Goal: Obtain resource: Download file/media

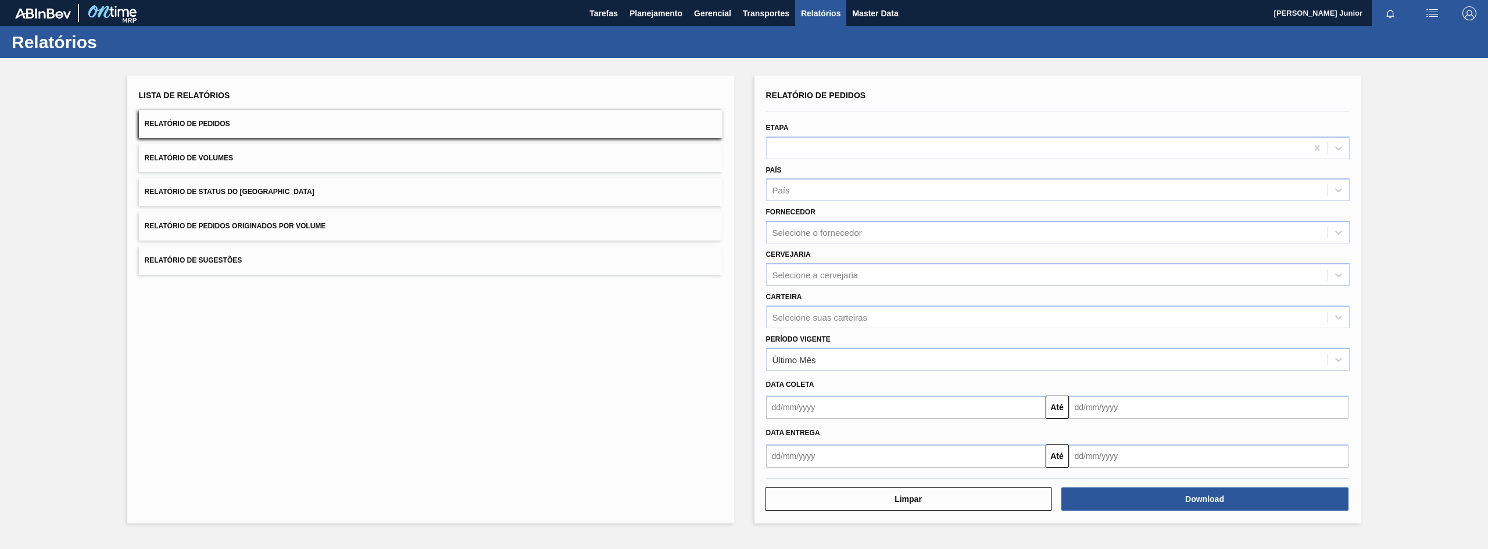
click at [441, 230] on button "Relatório de Pedidos Originados por Volume" at bounding box center [431, 226] width 584 height 28
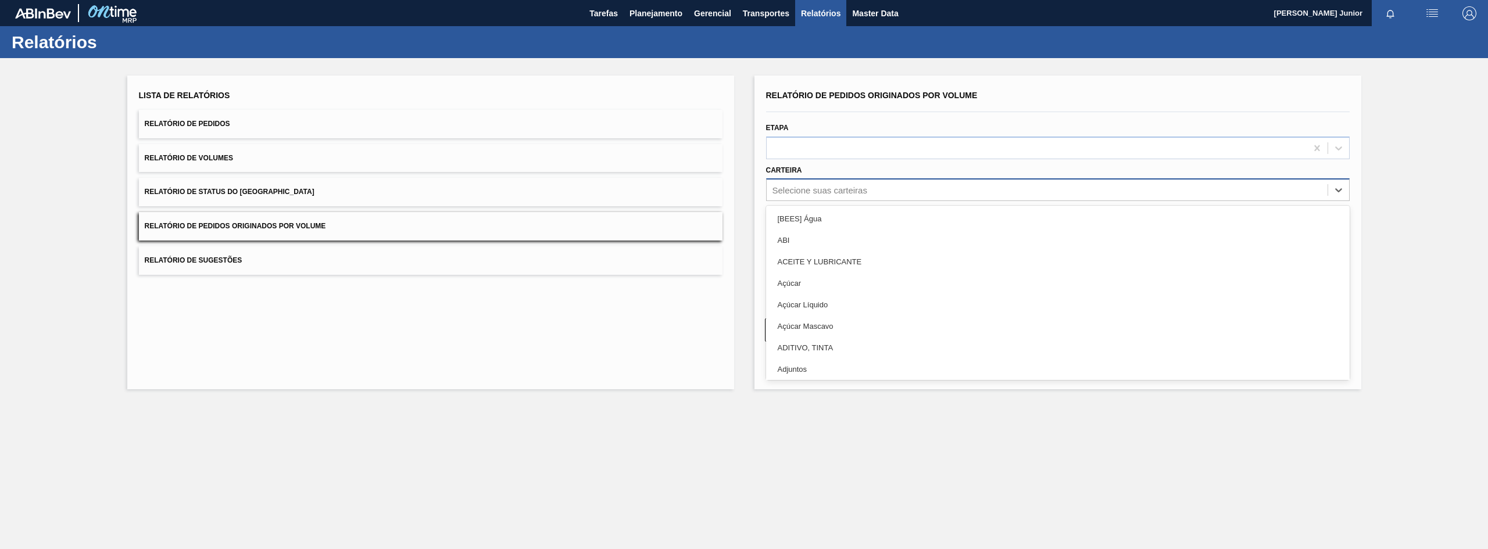
click at [827, 187] on div "Selecione suas carteiras" at bounding box center [820, 190] width 95 height 10
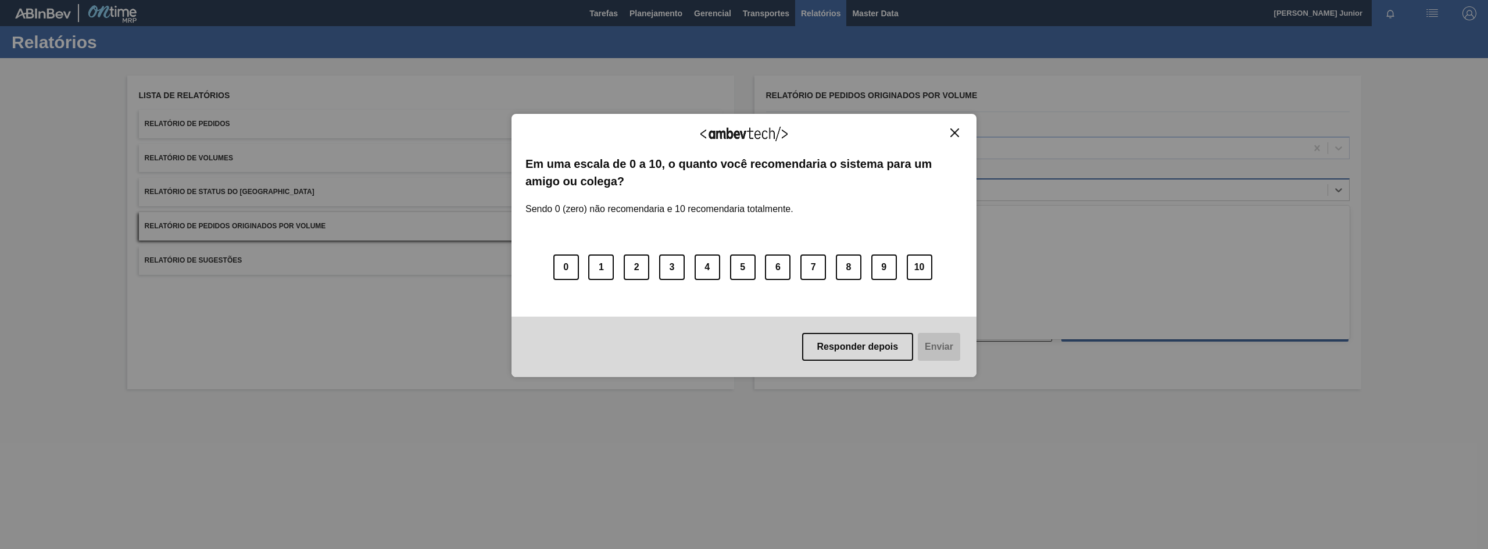
type input "GAR"
click at [957, 126] on div "Agradecemos seu feedback! Em uma escala de 0 a 10, o quanto você recomendaria o…" at bounding box center [744, 246] width 465 height 264
click at [955, 128] on img "Close" at bounding box center [955, 132] width 9 height 9
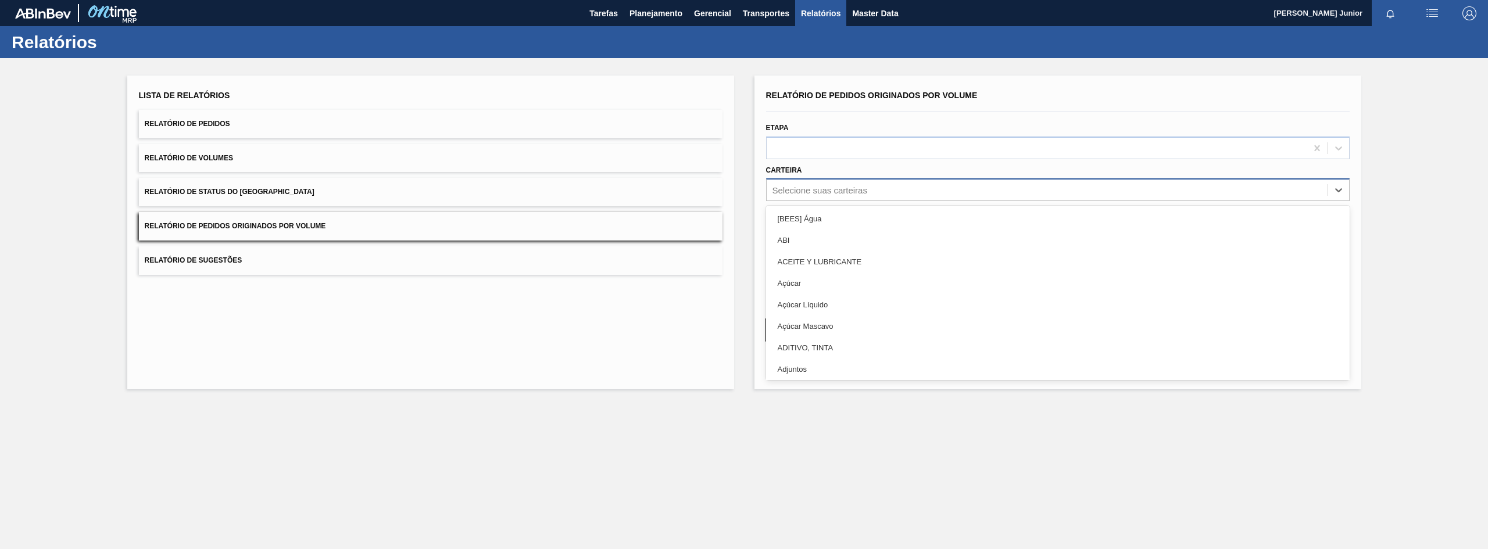
click at [820, 188] on div "Selecione suas carteiras" at bounding box center [820, 190] width 95 height 10
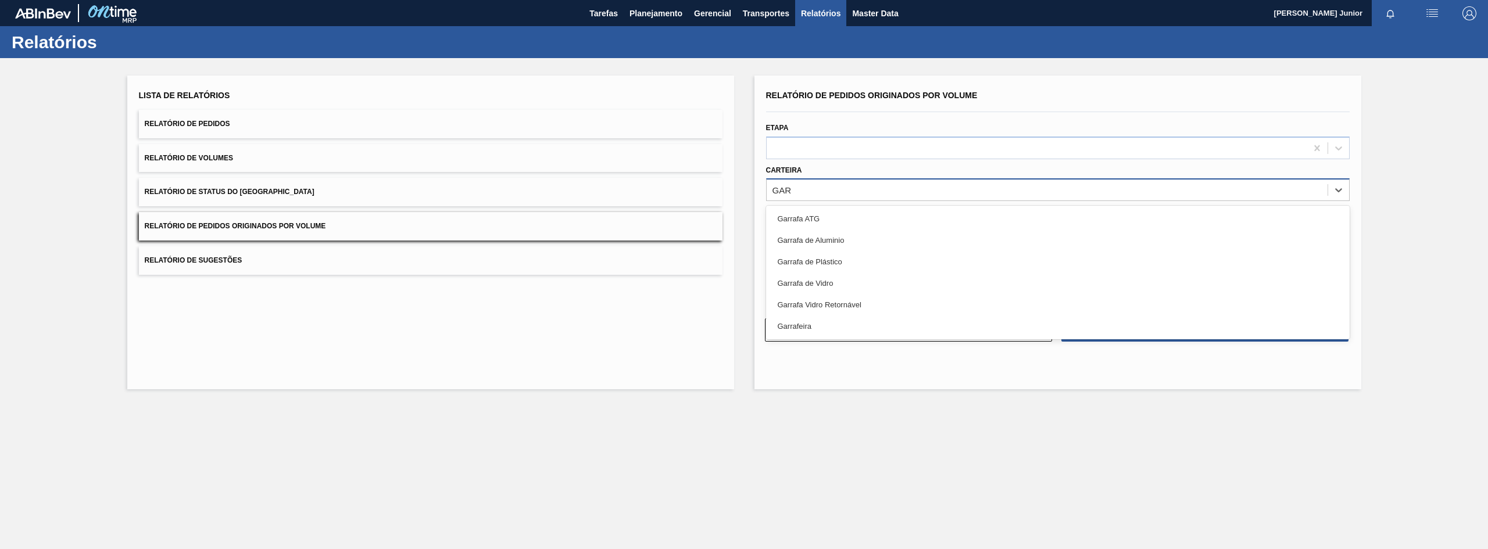
type input "[PERSON_NAME]"
click at [849, 277] on div "Garrafa de Vidro" at bounding box center [1058, 284] width 584 height 22
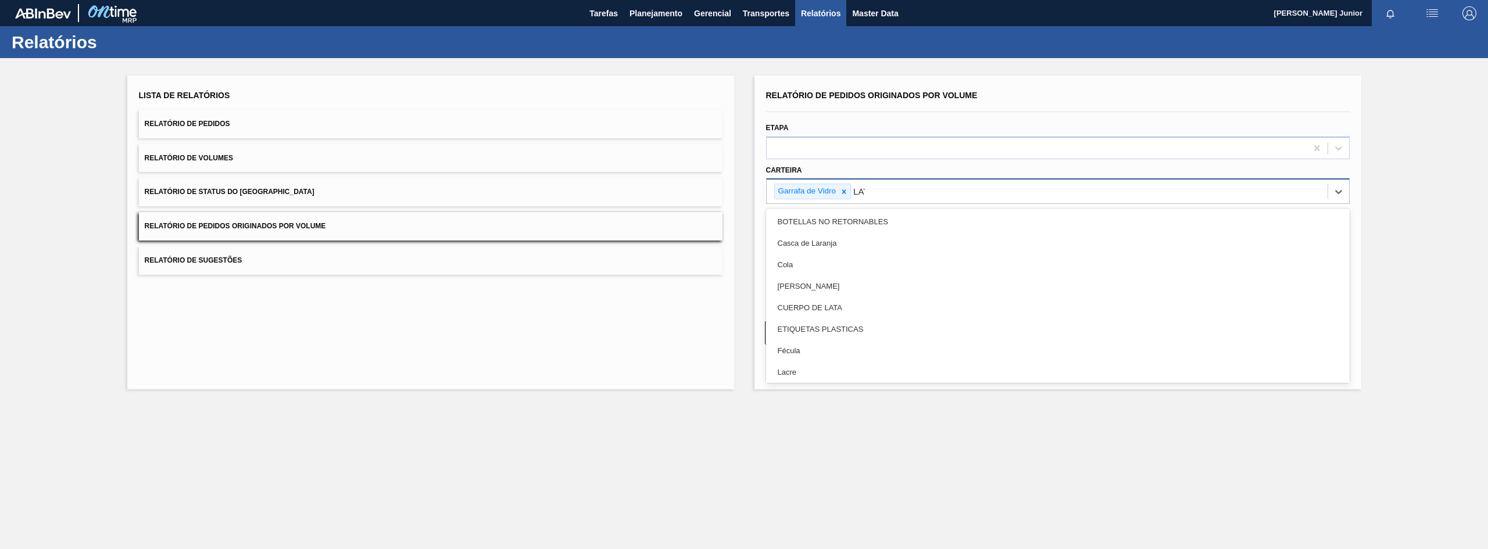
type input "LATA"
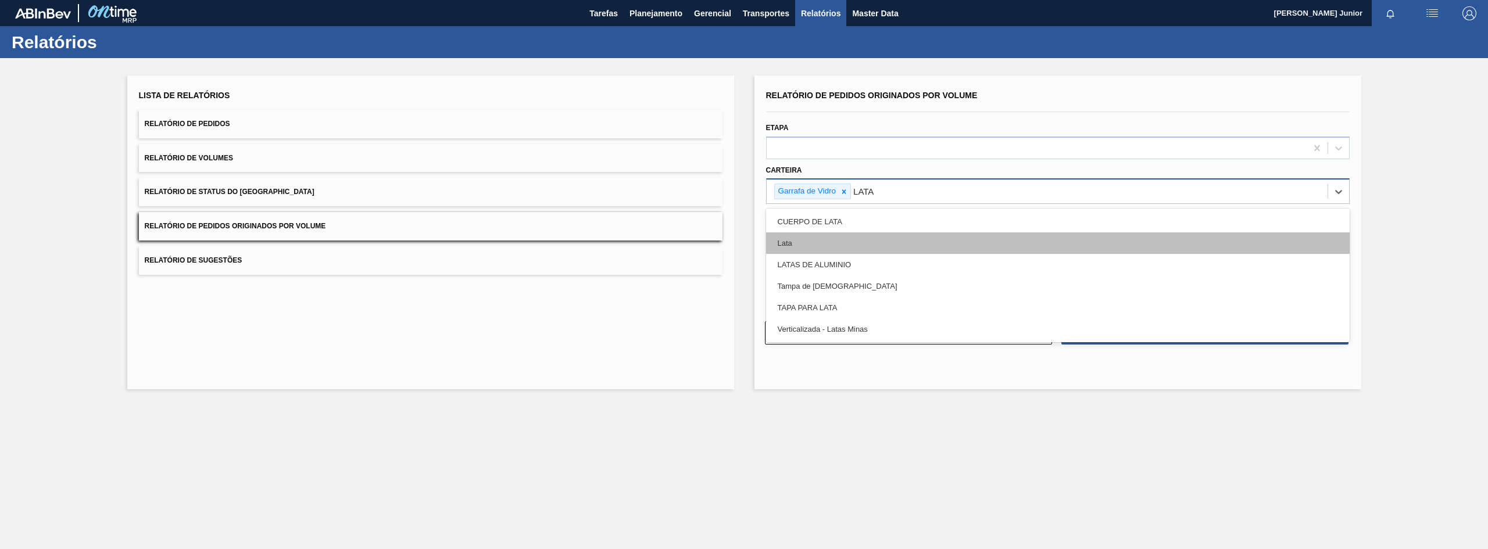
click at [835, 237] on div "Lata" at bounding box center [1058, 244] width 584 height 22
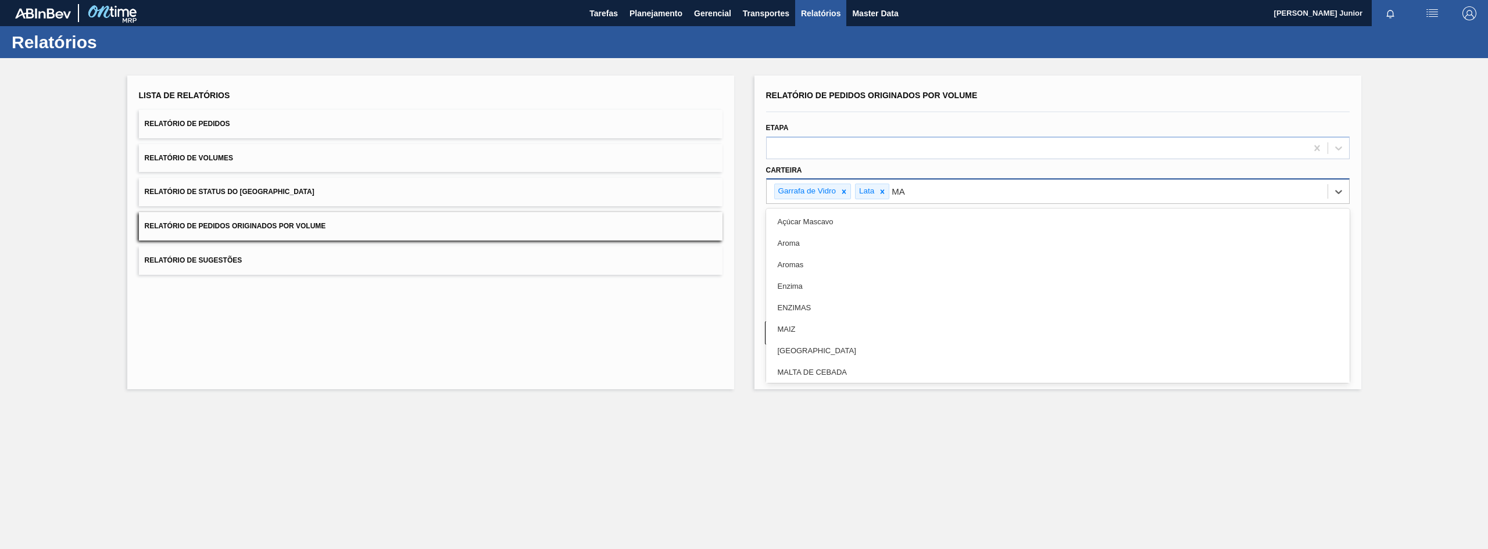
type input "MAL"
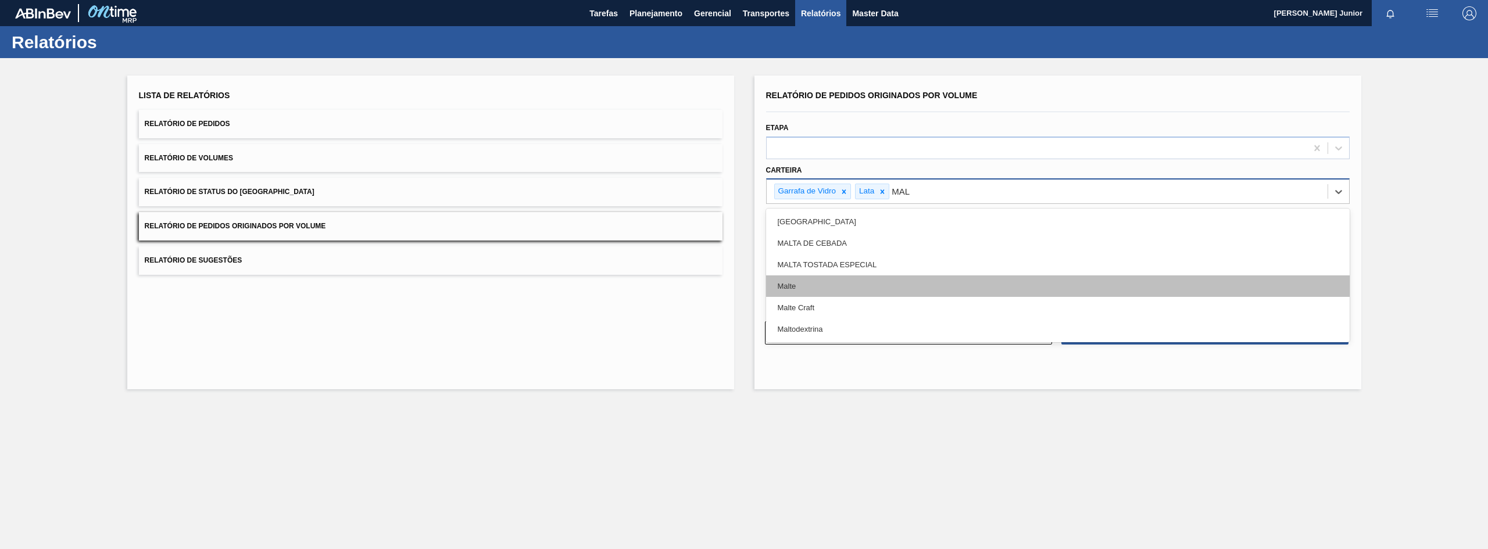
click at [873, 286] on div "Malte" at bounding box center [1058, 287] width 584 height 22
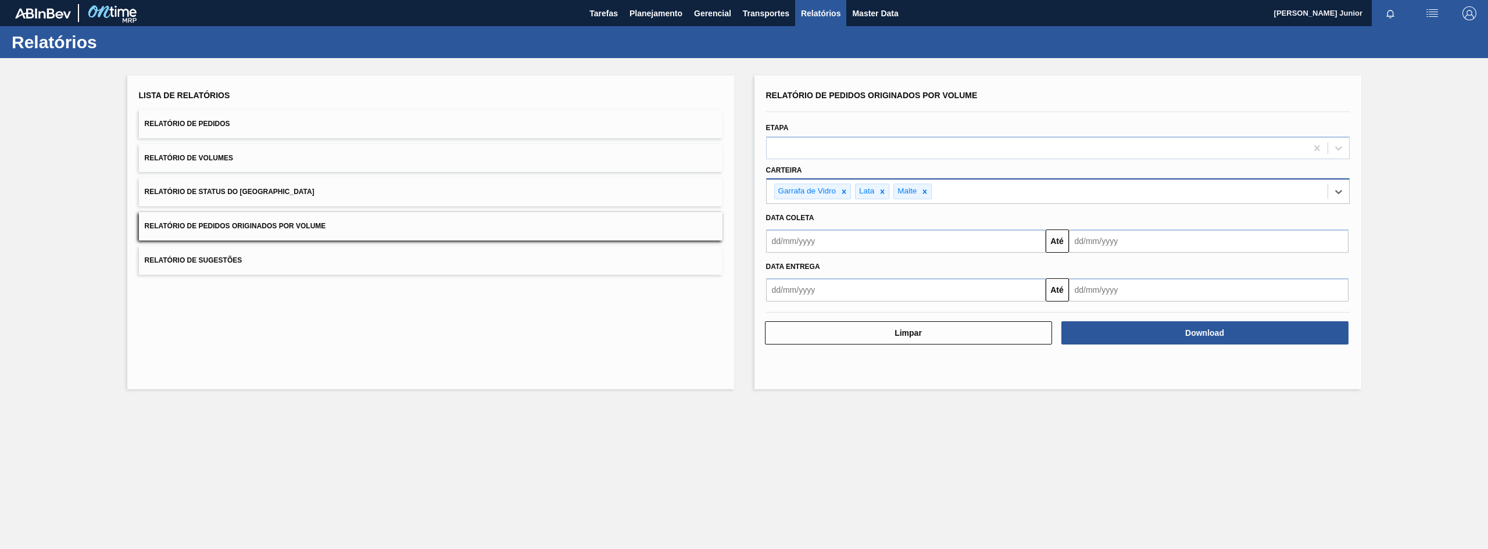
type input "A"
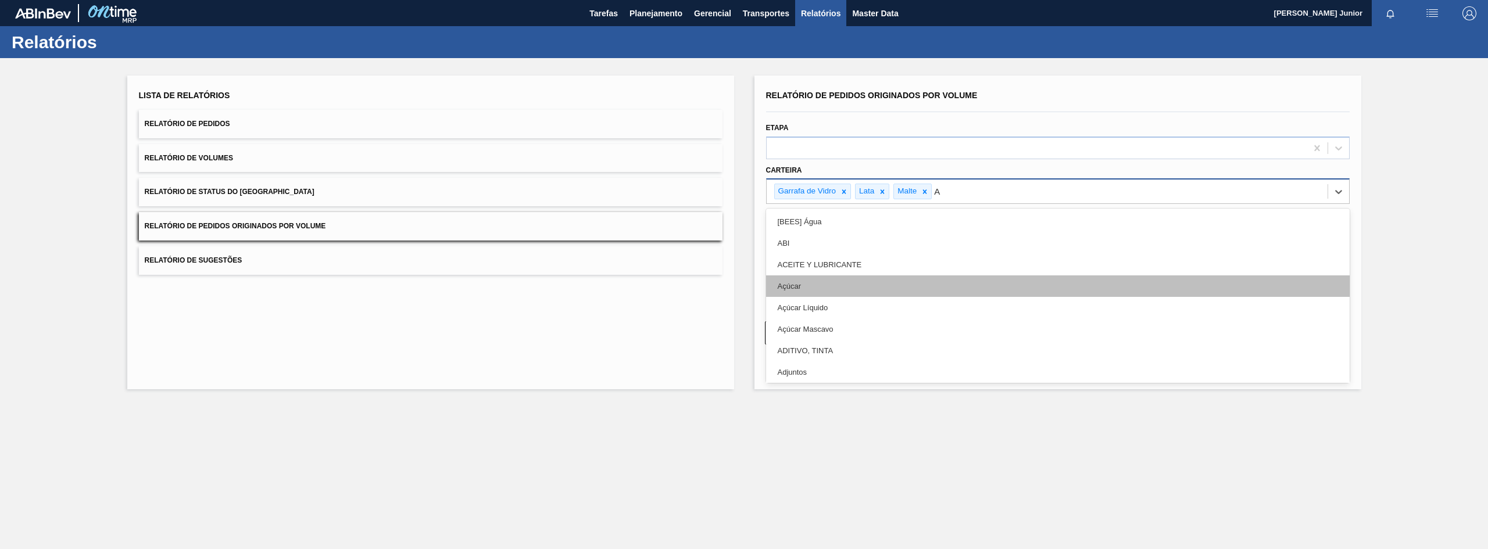
click at [847, 283] on div "Açúcar" at bounding box center [1058, 287] width 584 height 22
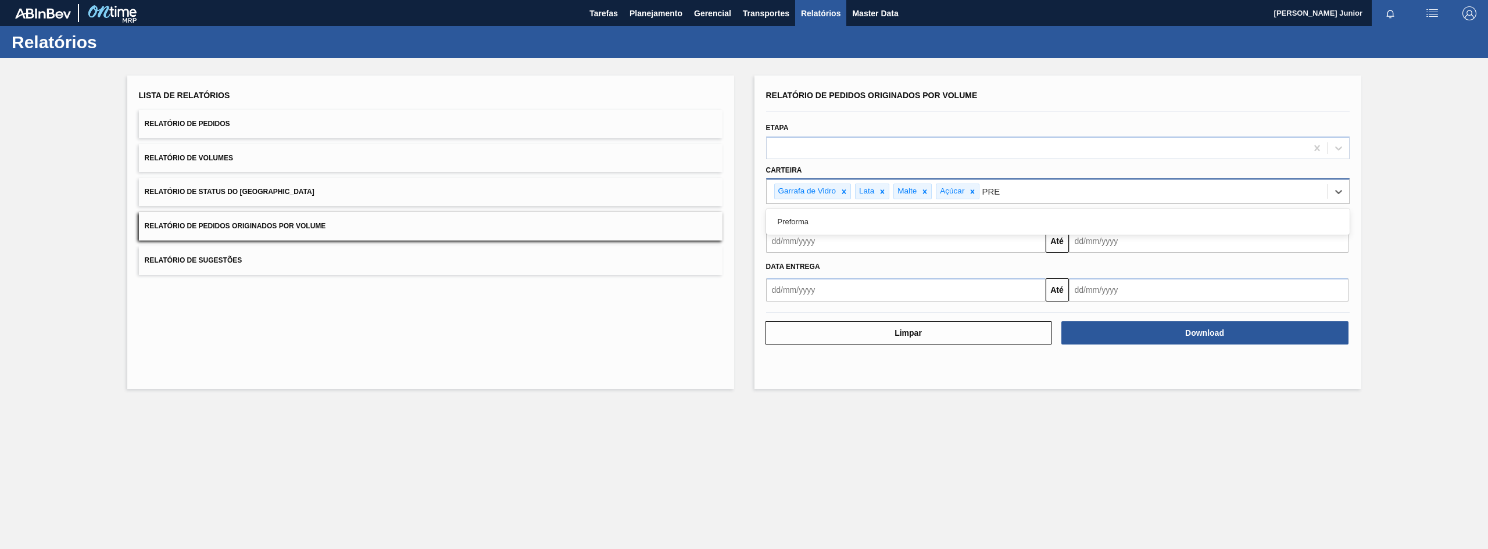
type input "PREF"
click at [978, 219] on div "Preforma" at bounding box center [1058, 222] width 584 height 22
type input "XAROP"
click at [978, 219] on div "Xarope" at bounding box center [1058, 222] width 584 height 22
click at [871, 250] on input "text" at bounding box center [906, 241] width 280 height 23
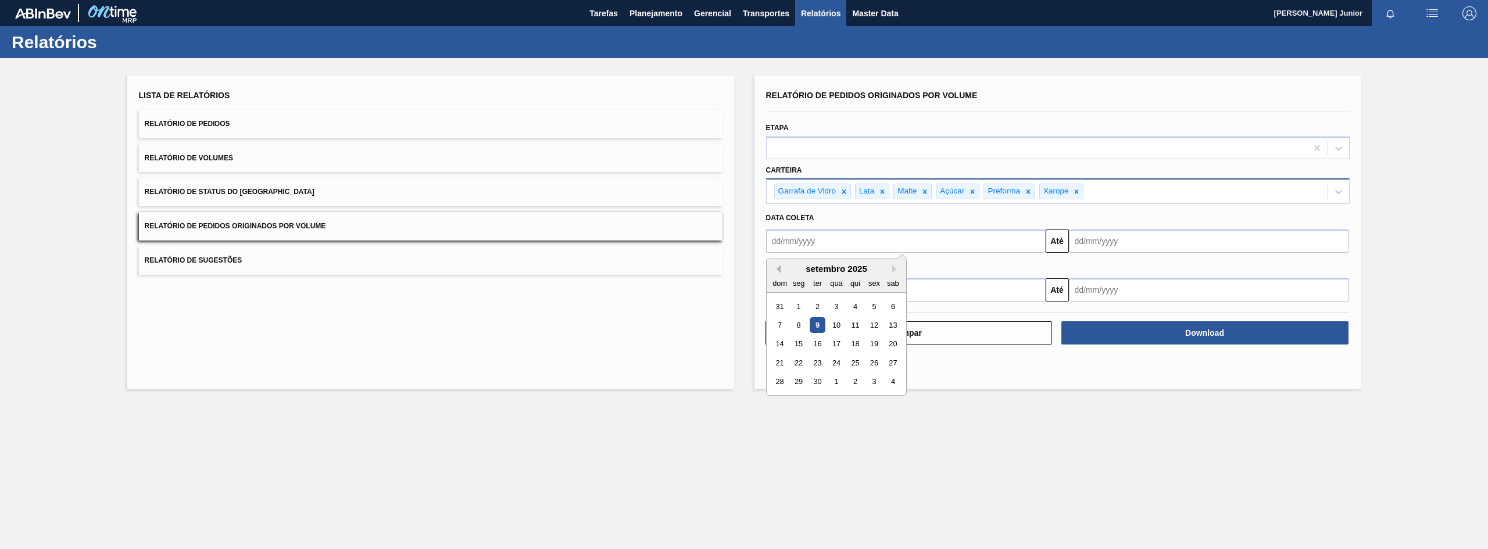
click at [779, 267] on button "Previous Month" at bounding box center [777, 269] width 8 height 8
click at [780, 267] on button "Previous Month" at bounding box center [777, 269] width 8 height 8
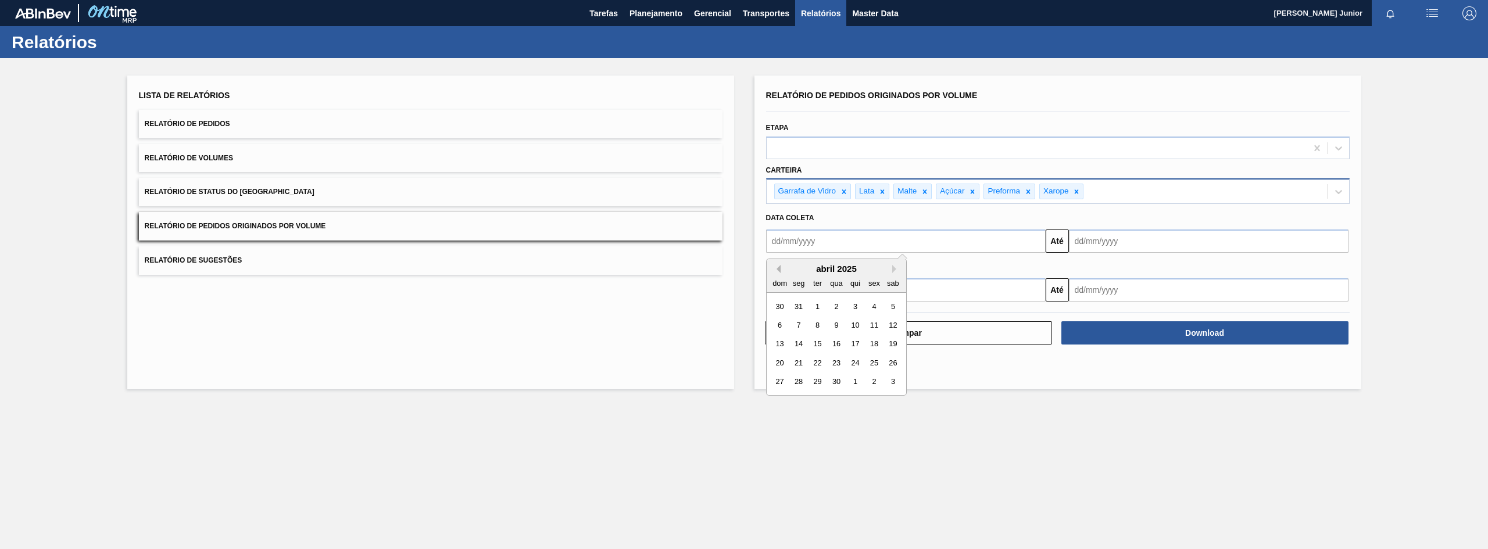
click at [780, 267] on button "Previous Month" at bounding box center [777, 269] width 8 height 8
click at [837, 308] on div "1" at bounding box center [836, 307] width 16 height 16
type input "[DATE]"
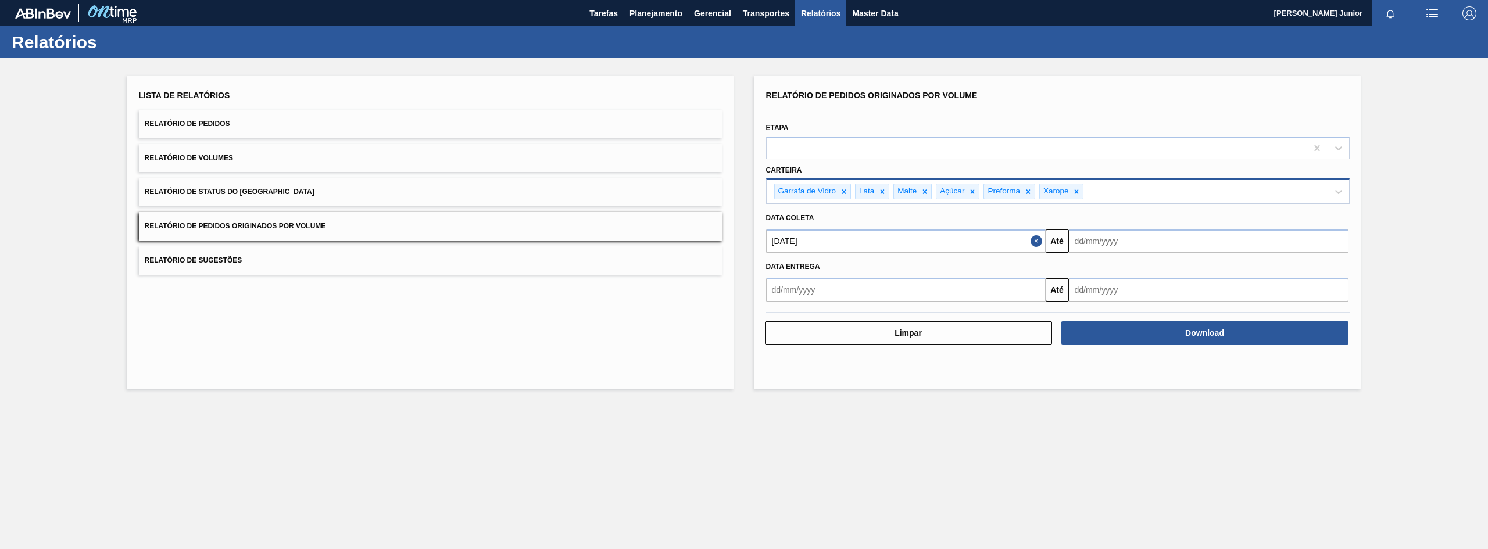
click at [1082, 241] on input "text" at bounding box center [1209, 241] width 280 height 23
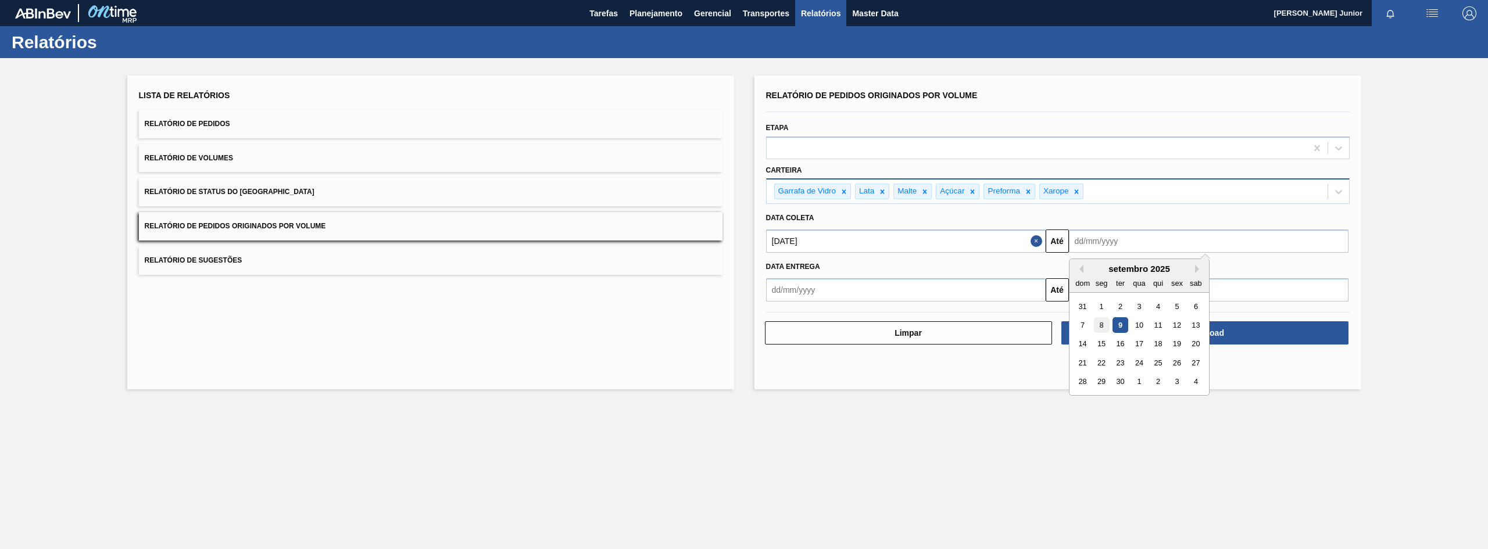
click at [1105, 320] on div "8" at bounding box center [1102, 325] width 16 height 16
type input "[DATE]"
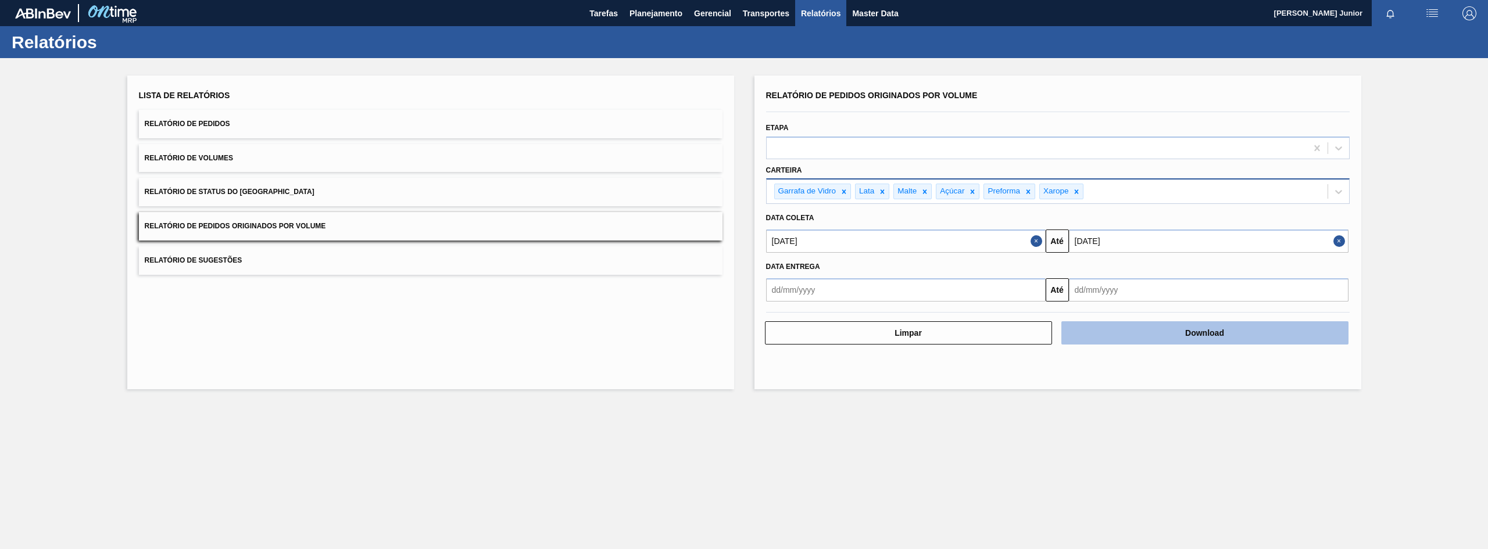
click at [1134, 331] on button "Download" at bounding box center [1205, 333] width 287 height 23
